Goal: Information Seeking & Learning: Compare options

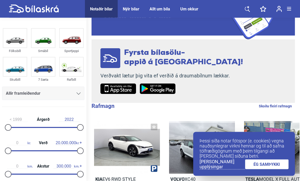
scroll to position [40, 0]
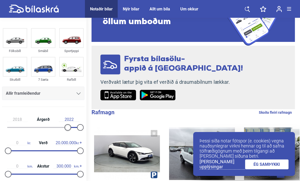
type input "2019"
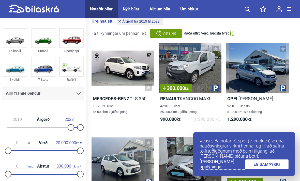
scroll to position [16, 0]
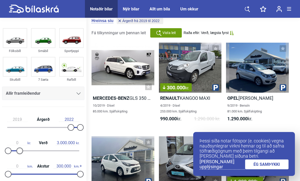
type input "2.900.000"
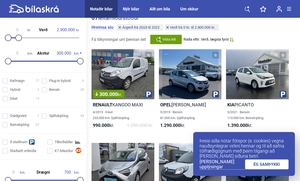
scroll to position [114, 0]
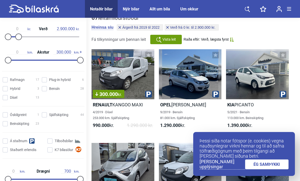
click at [45, 118] on input "Sjálfskipting 44" at bounding box center [63, 115] width 42 height 5
checkbox input "true"
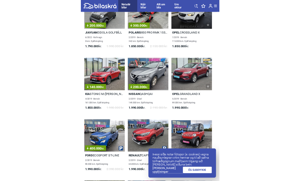
scroll to position [300, 0]
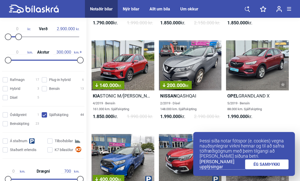
click at [271, 170] on link "ÉG SAMÞYKKI" at bounding box center [267, 165] width 44 height 10
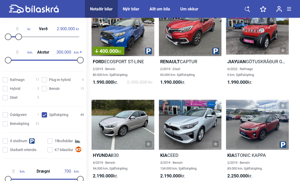
scroll to position [431, 0]
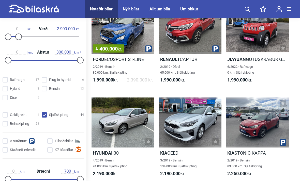
click at [111, 138] on div at bounding box center [123, 123] width 63 height 50
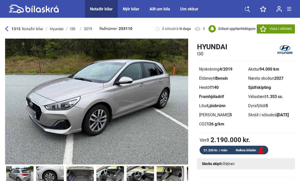
scroll to position [0, 154]
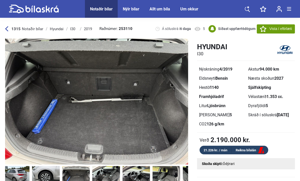
click at [80, 177] on img at bounding box center [76, 177] width 28 height 22
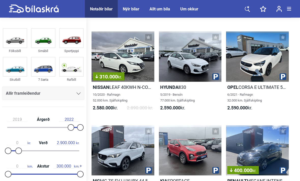
scroll to position [685, 0]
click at [111, 87] on h2 "Nissan LEAF 40KWH N-CONNECTA" at bounding box center [123, 87] width 63 height 6
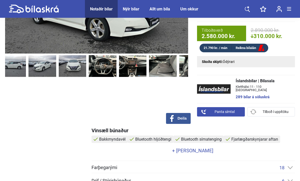
scroll to position [0, 162]
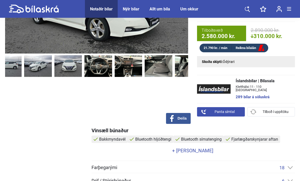
click at [95, 72] on img at bounding box center [98, 66] width 28 height 22
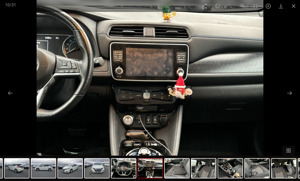
click at [298, 1] on span at bounding box center [293, 6] width 13 height 12
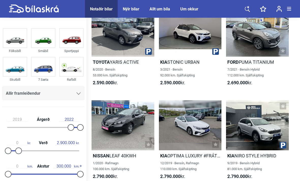
scroll to position [903, 0]
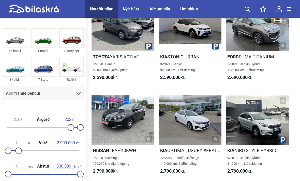
click at [204, 56] on h2 "Kia STONIC URBAN" at bounding box center [190, 57] width 63 height 6
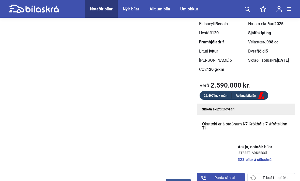
scroll to position [53, 0]
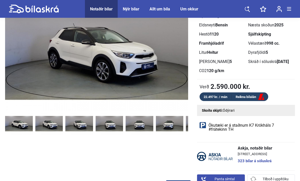
click at [49, 122] on img at bounding box center [49, 124] width 28 height 22
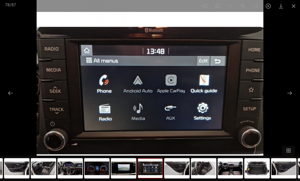
click at [295, 3] on span at bounding box center [293, 6] width 13 height 12
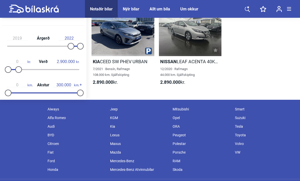
scroll to position [1375, 0]
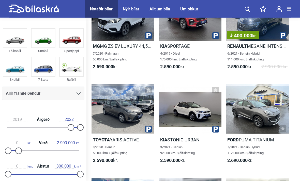
scroll to position [14, 0]
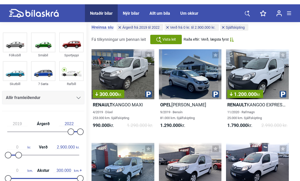
click at [46, 45] on img at bounding box center [43, 38] width 23 height 19
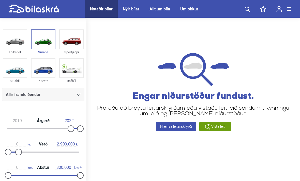
click at [66, 70] on img at bounding box center [71, 68] width 23 height 19
click at [12, 42] on img at bounding box center [14, 39] width 23 height 19
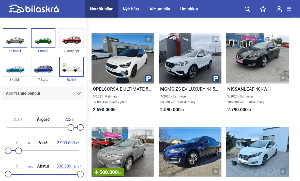
scroll to position [128, 0]
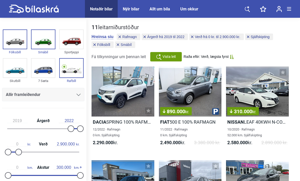
checkbox input "false"
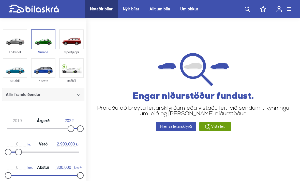
checkbox input "false"
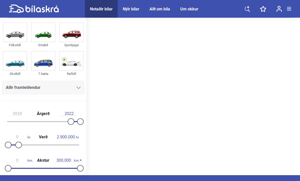
scroll to position [9, 0]
